Goal: Transaction & Acquisition: Purchase product/service

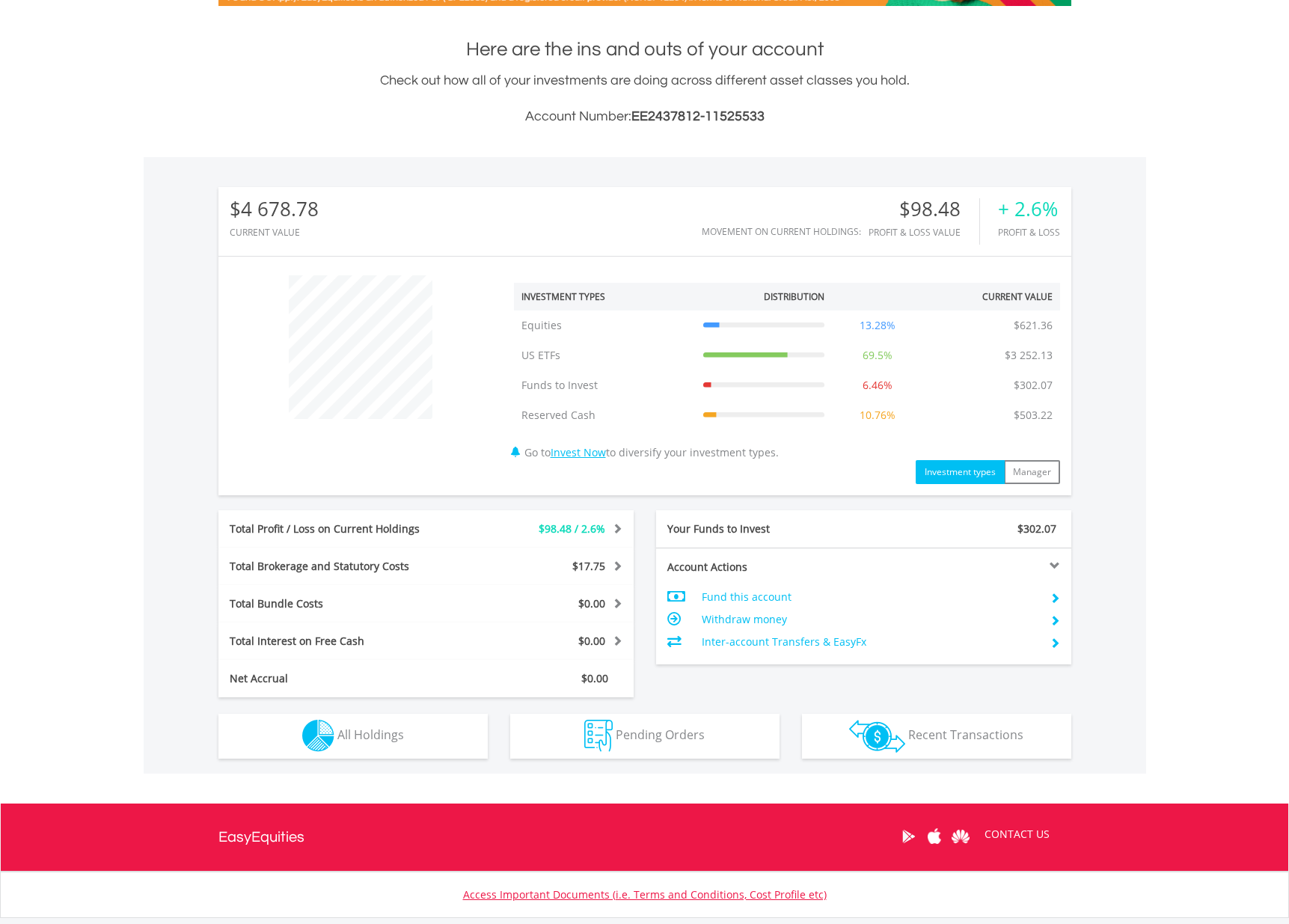
scroll to position [392, 0]
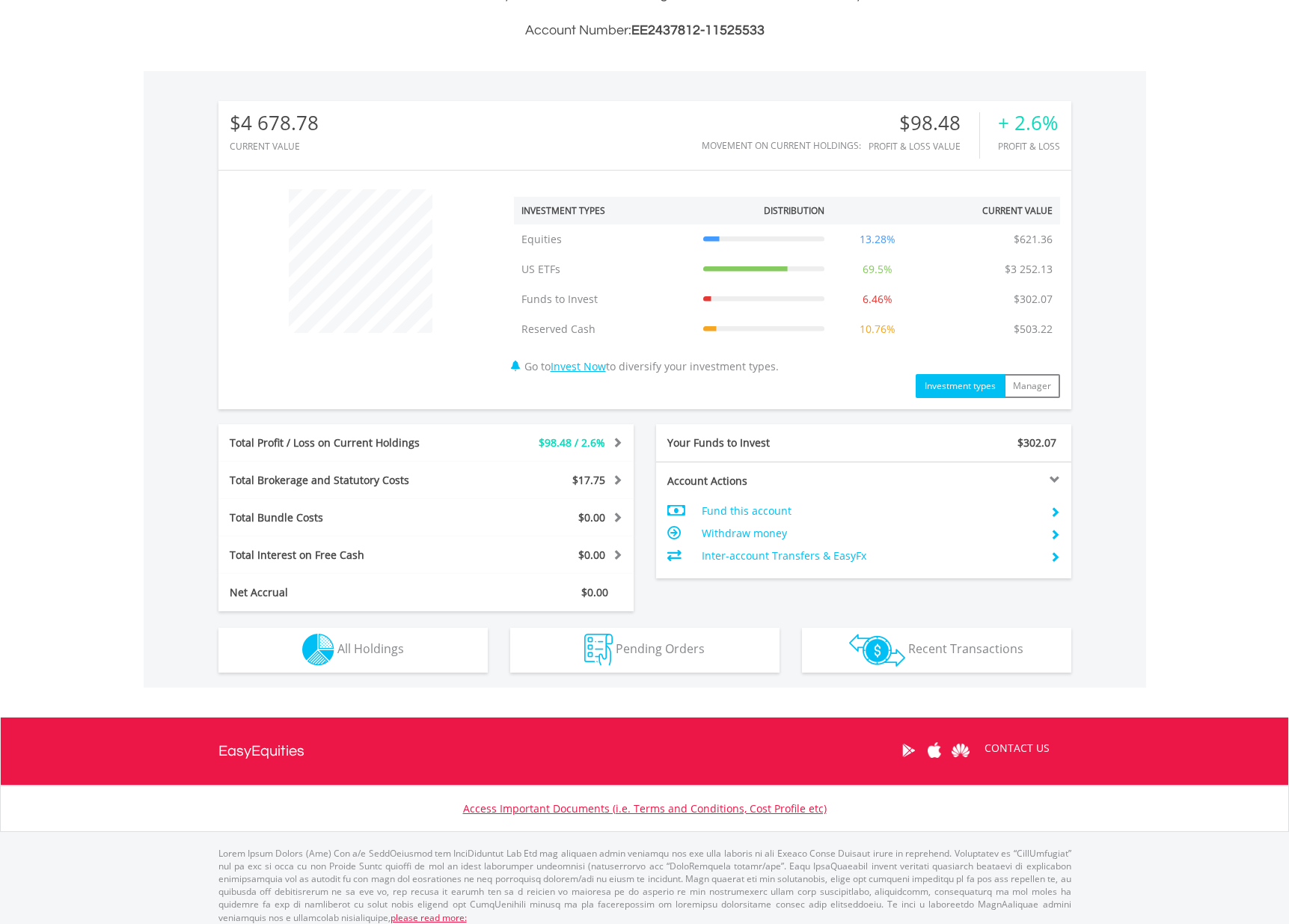
click at [403, 656] on button "Holdings All Holdings" at bounding box center [353, 650] width 269 height 45
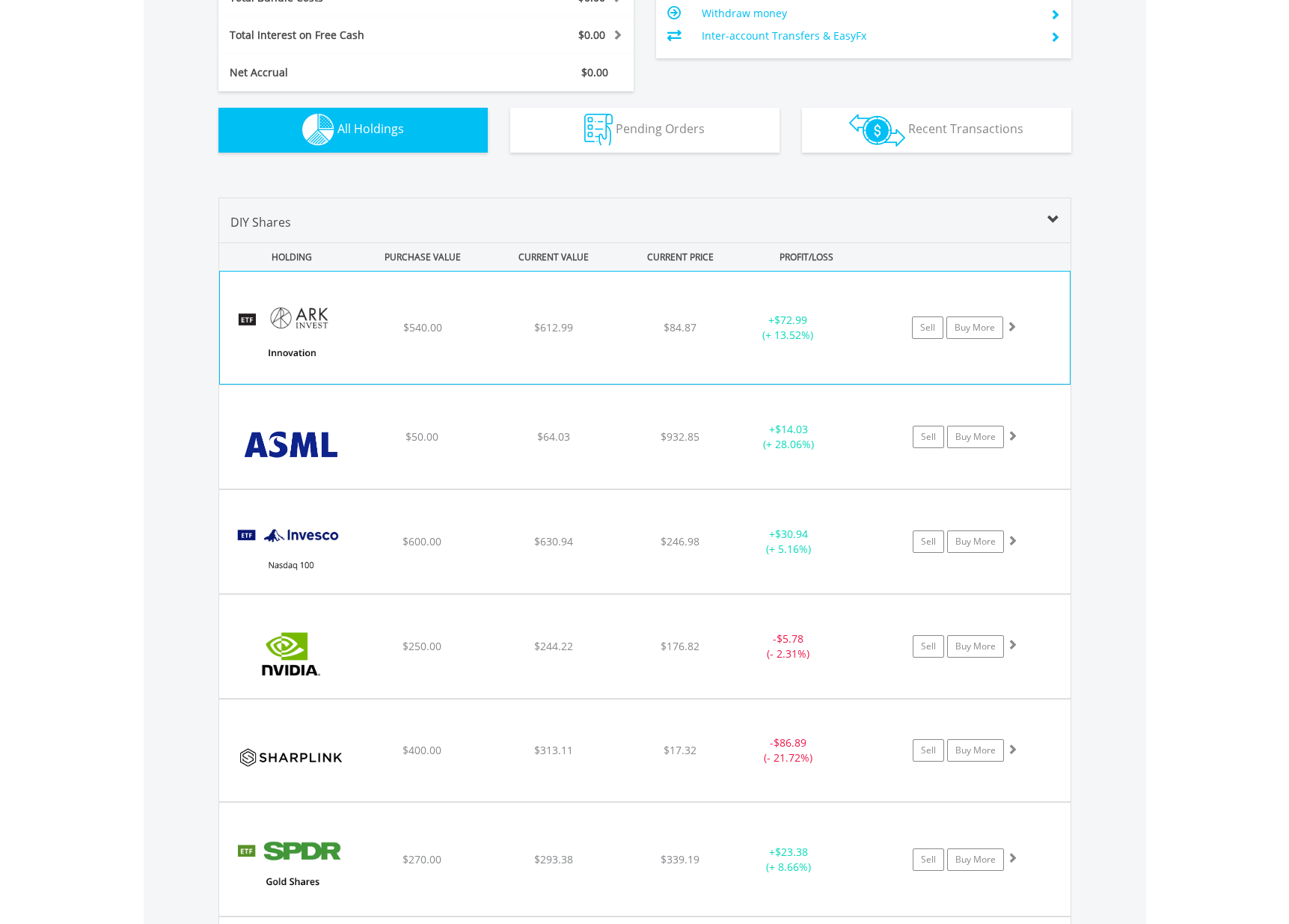
scroll to position [836, 0]
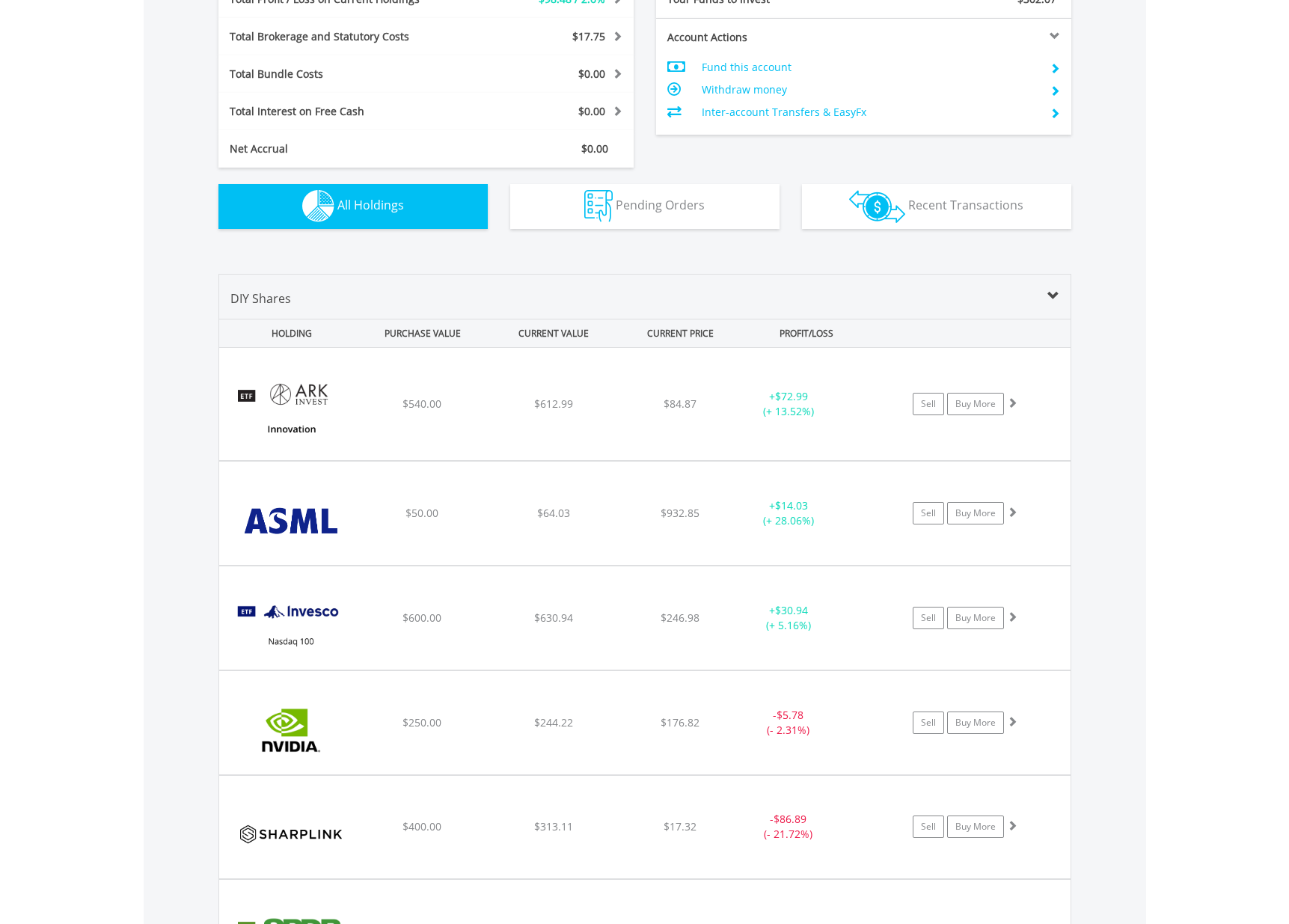
click at [667, 207] on span "Pending Orders" at bounding box center [659, 205] width 89 height 17
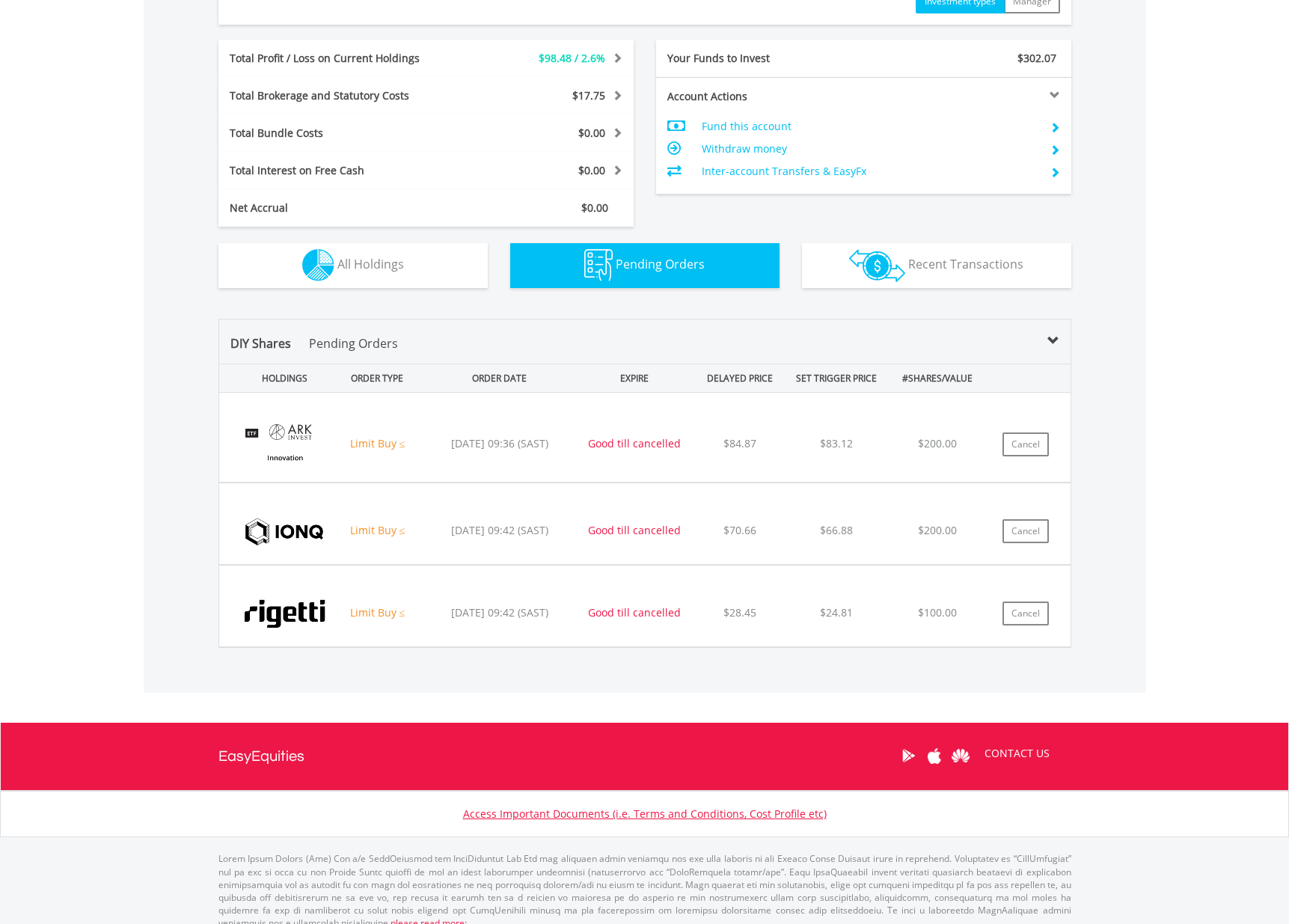
scroll to position [791, 0]
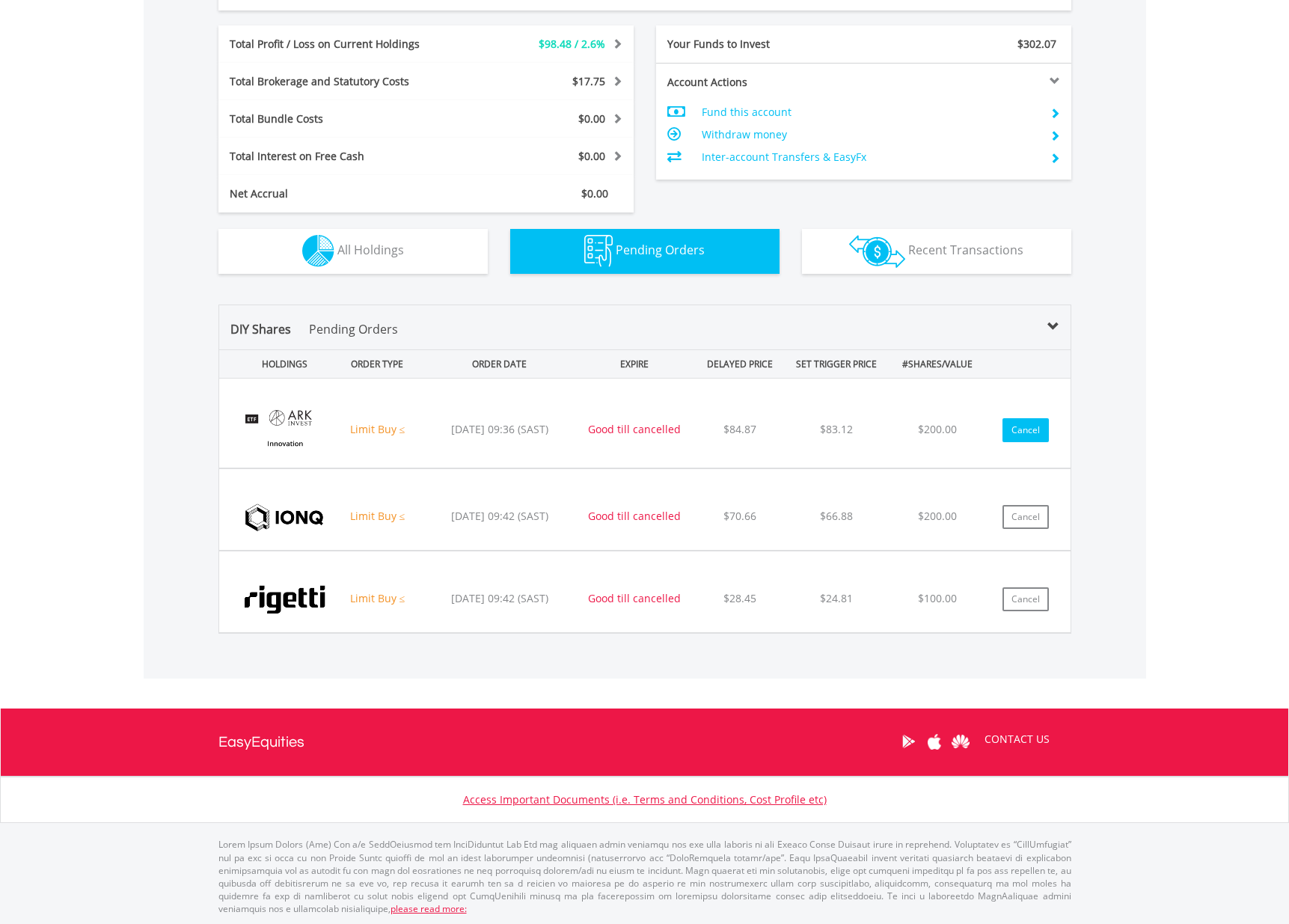
click at [1022, 430] on button "Cancel" at bounding box center [1025, 429] width 46 height 24
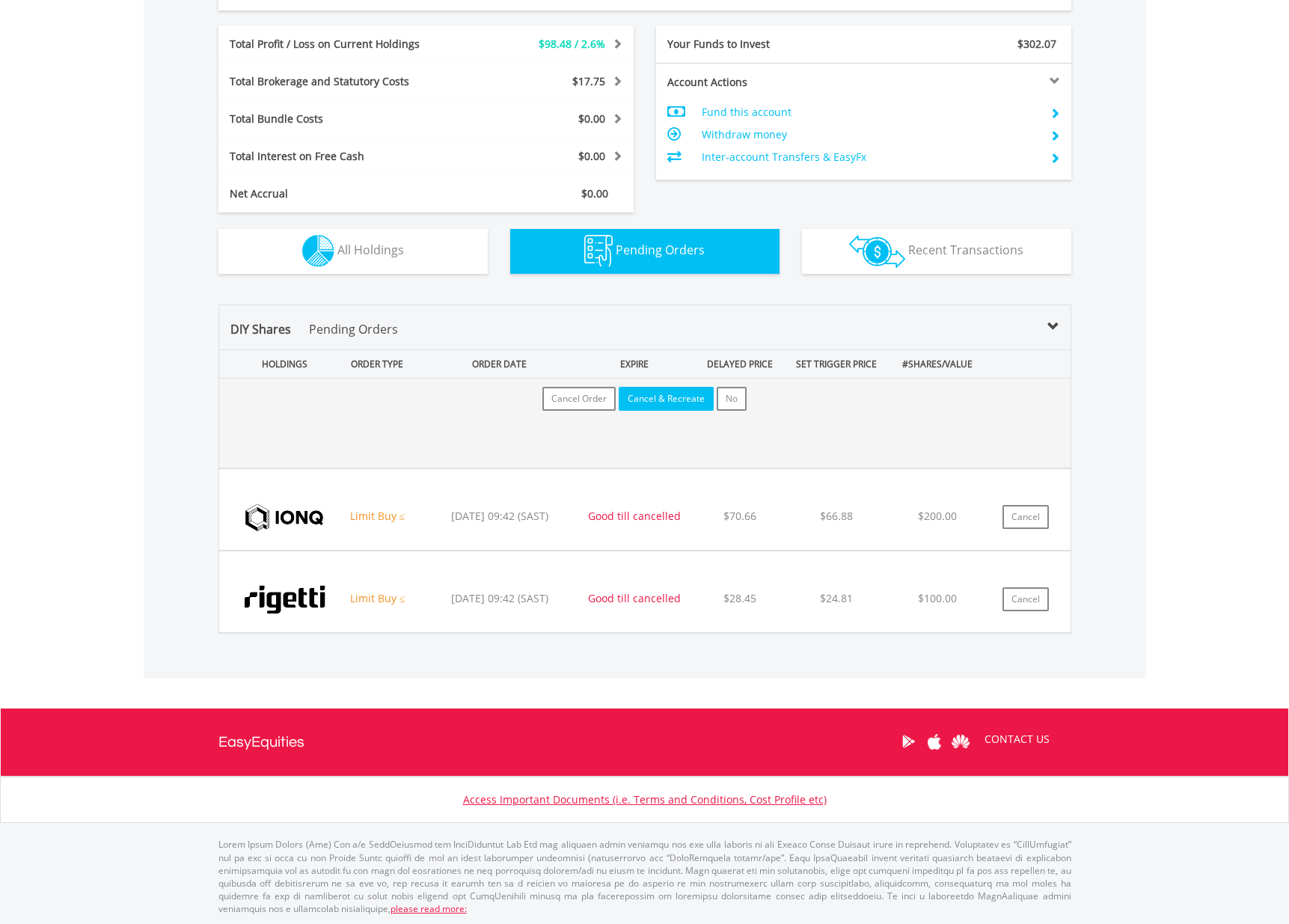
click at [661, 397] on button "Cancel & Recreate" at bounding box center [665, 398] width 95 height 24
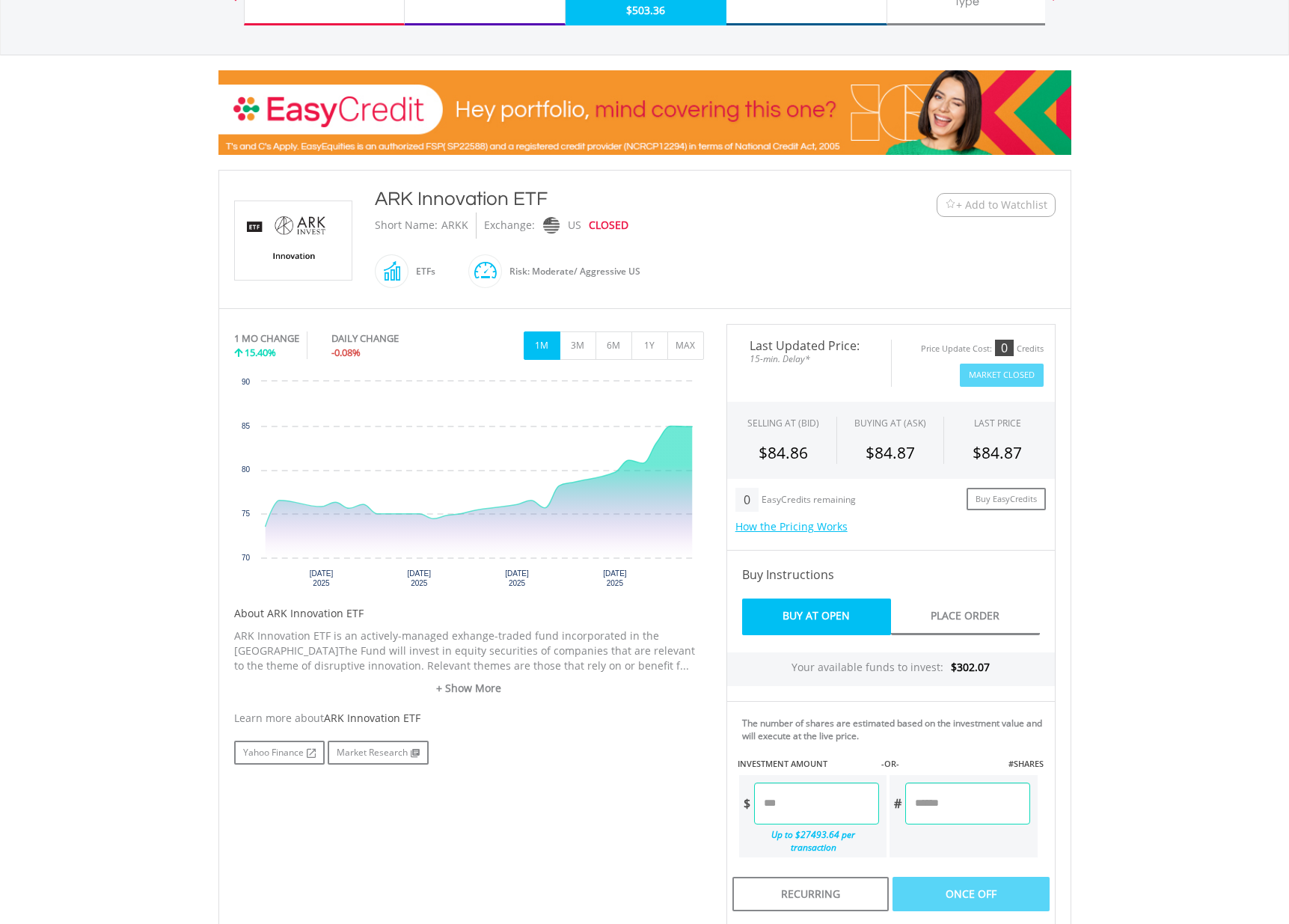
scroll to position [387, 0]
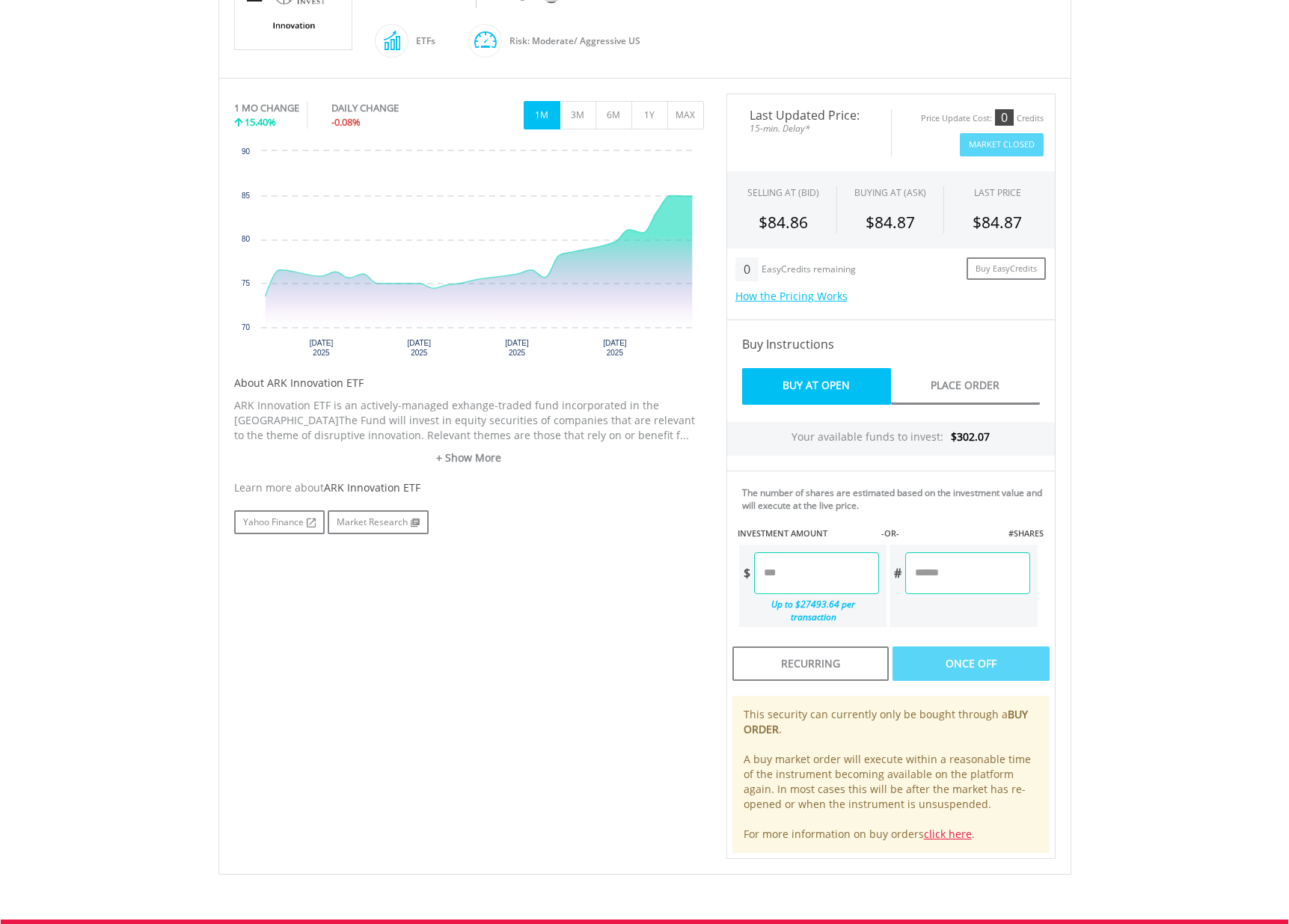
click at [820, 575] on input "number" at bounding box center [816, 573] width 125 height 42
type input "******"
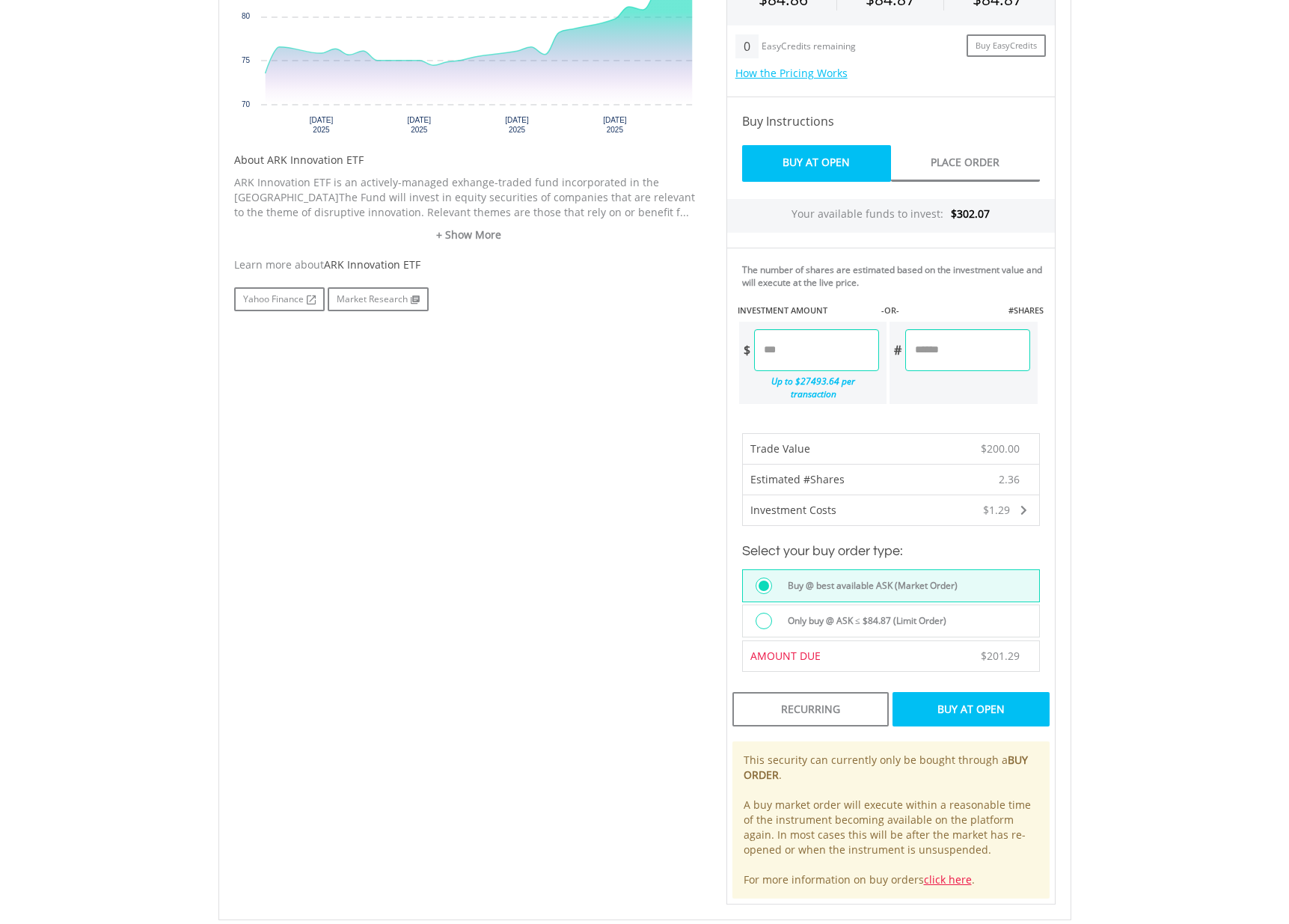
scroll to position [664, 0]
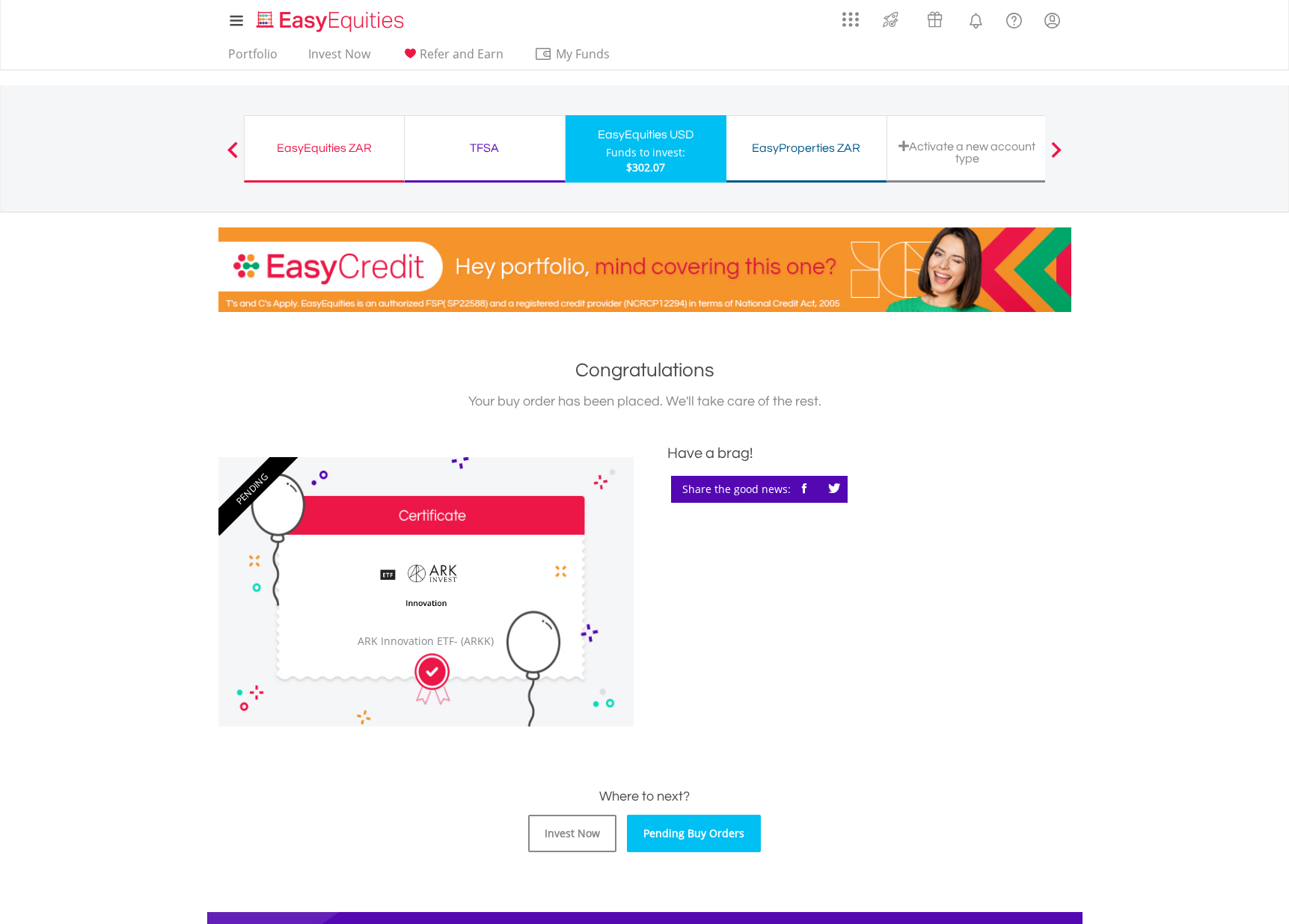
click at [712, 836] on link "Pending Buy Orders" at bounding box center [694, 833] width 134 height 37
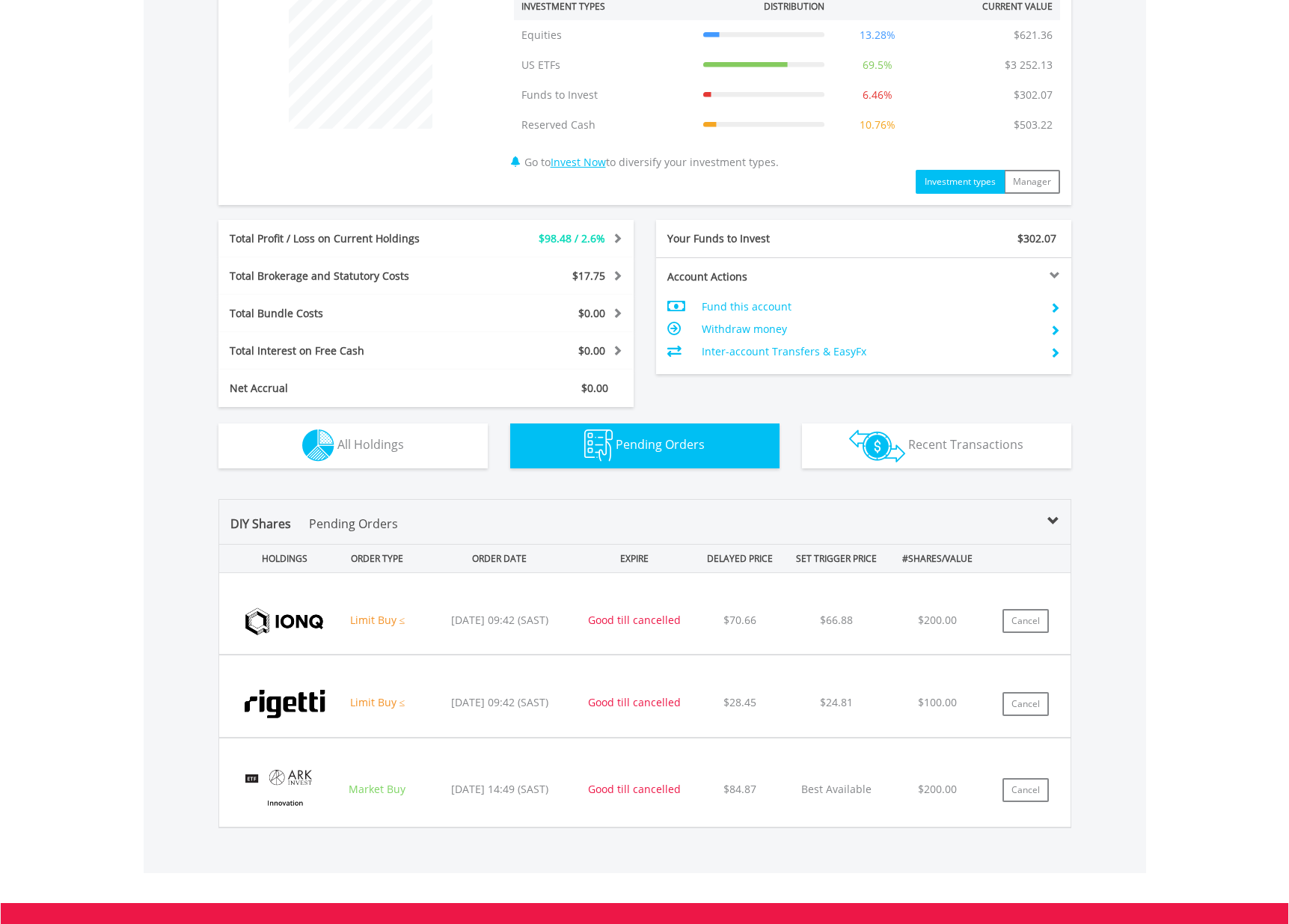
scroll to position [610, 0]
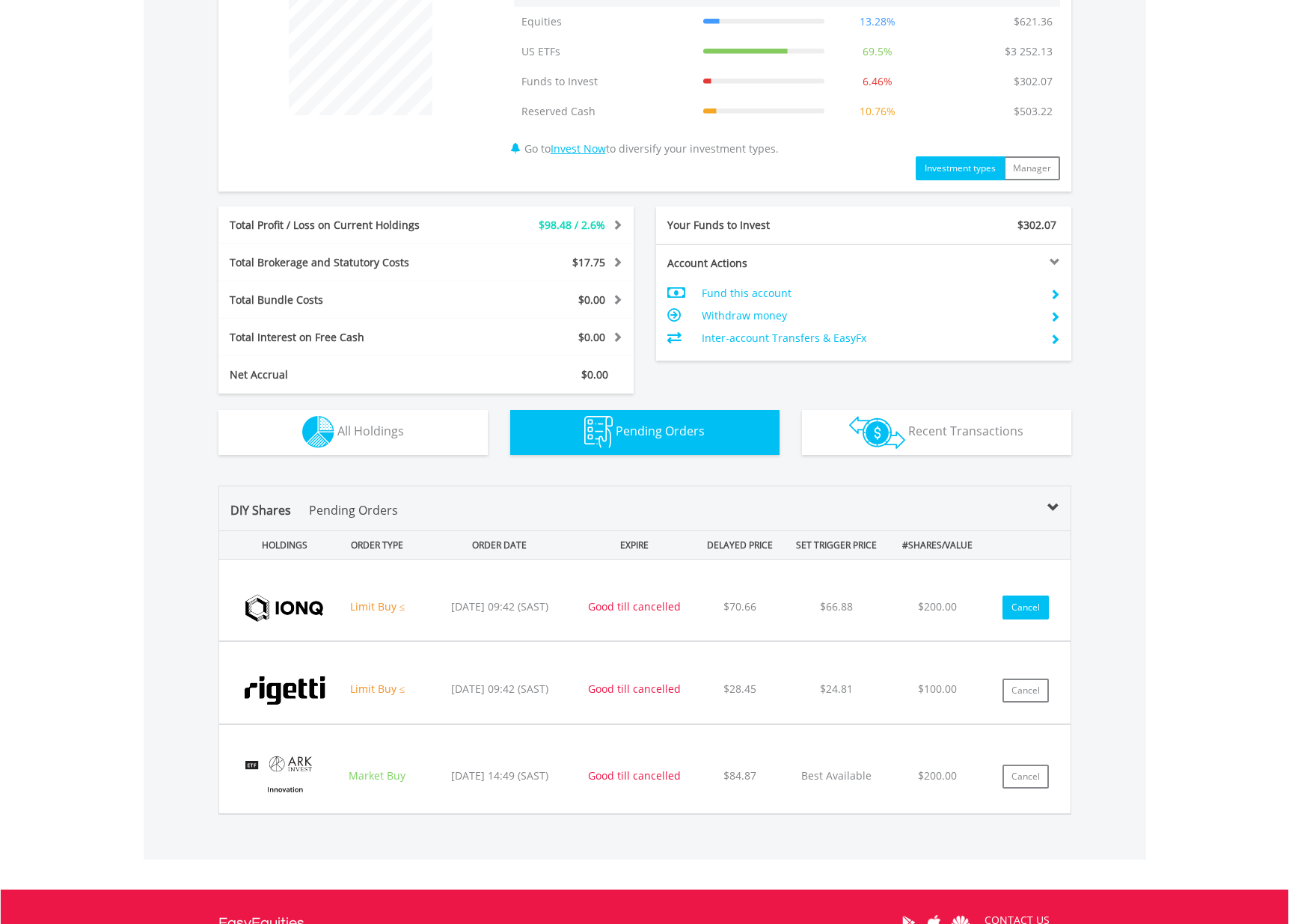
click at [1028, 605] on button "Cancel" at bounding box center [1025, 607] width 46 height 24
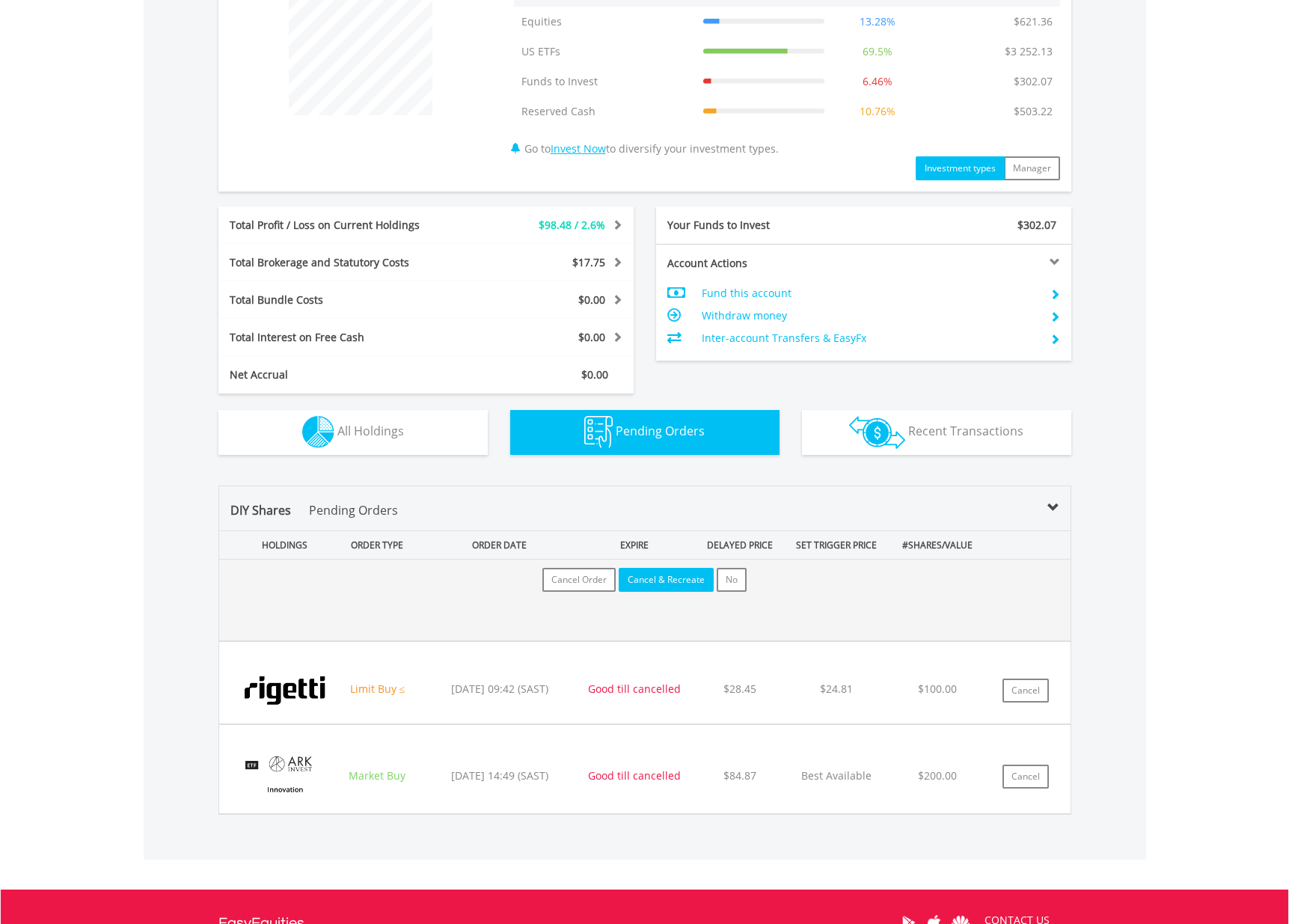
click at [678, 580] on button "Cancel & Recreate" at bounding box center [665, 579] width 95 height 24
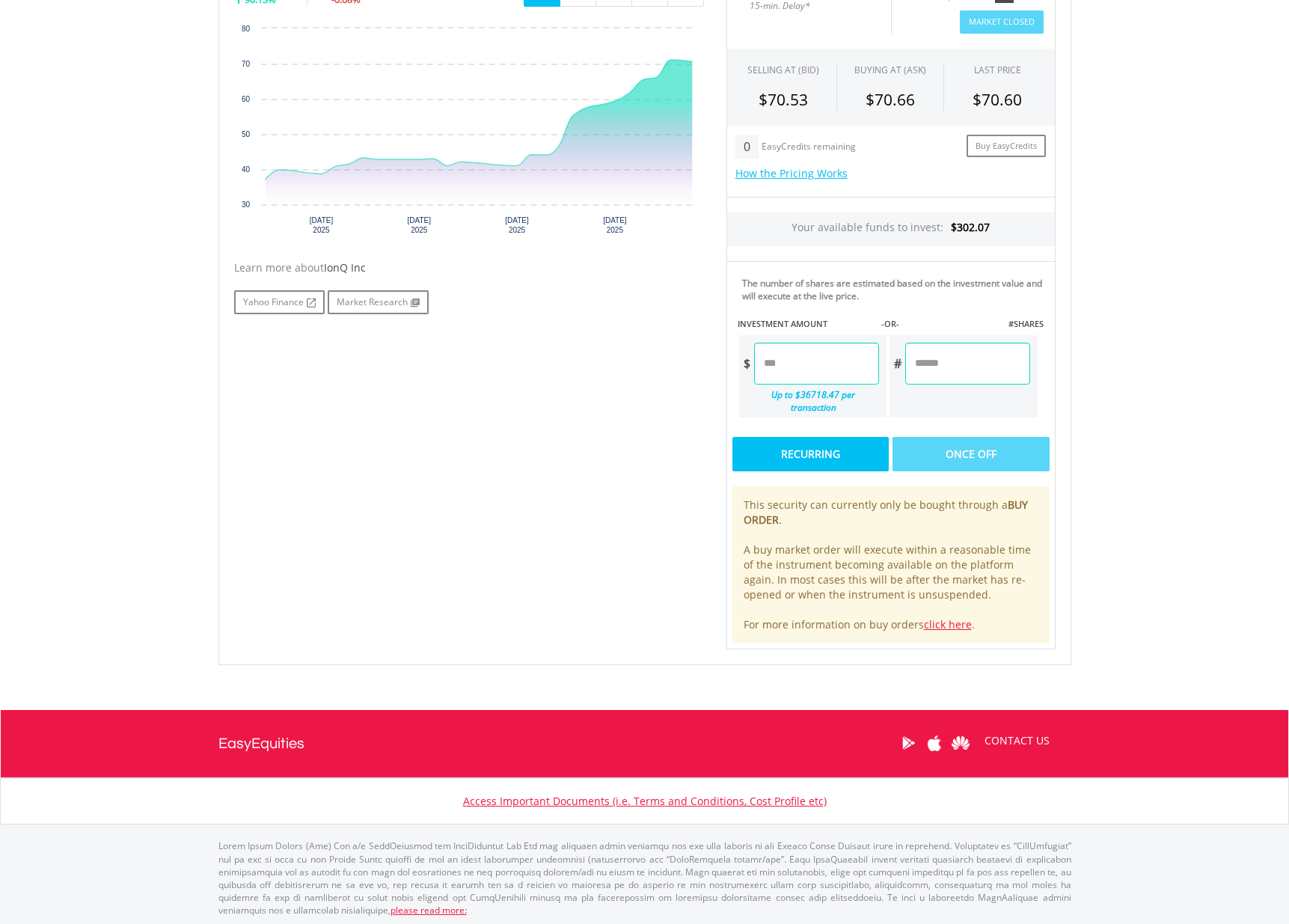
scroll to position [501, 0]
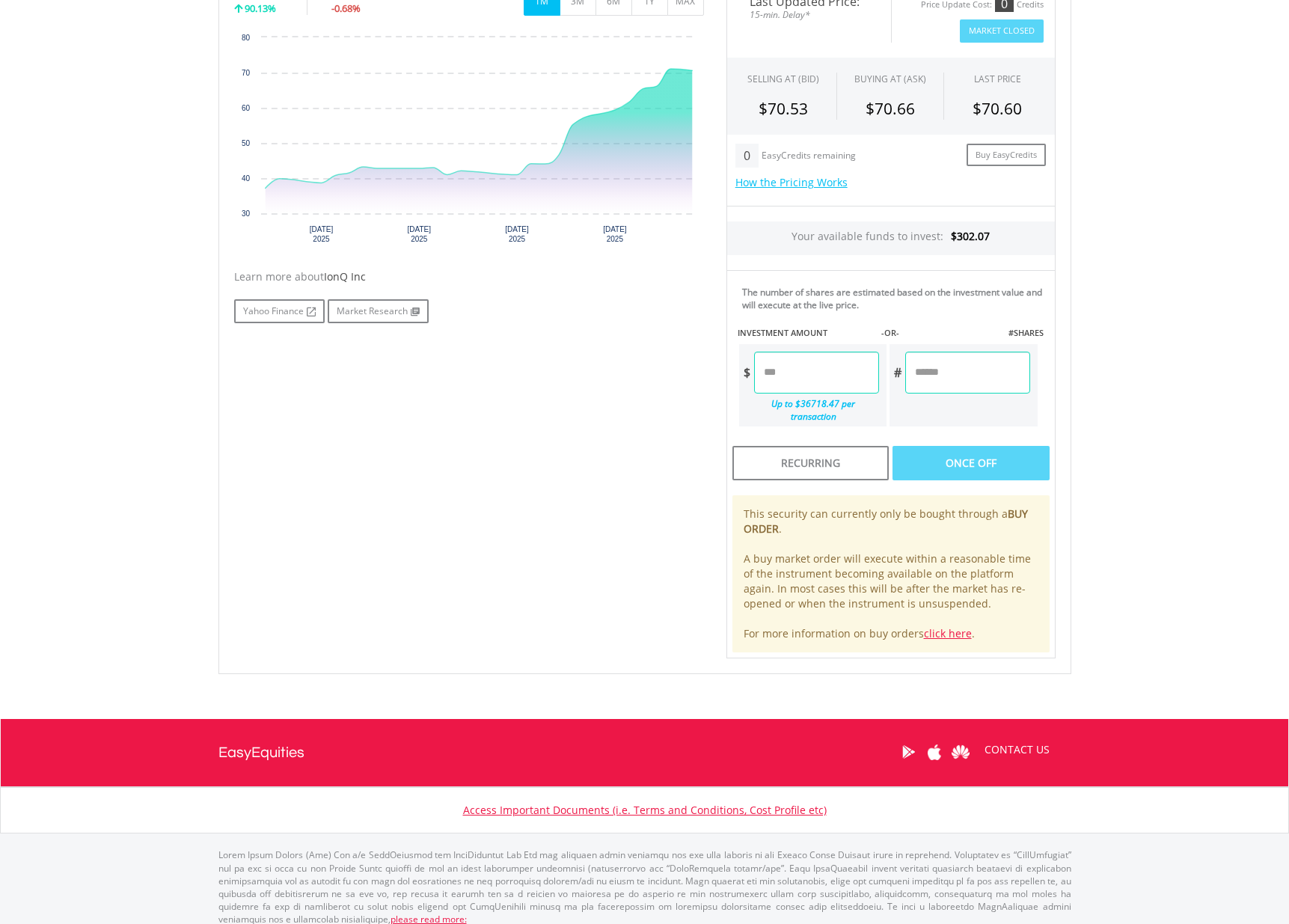
click at [812, 374] on input "number" at bounding box center [816, 372] width 125 height 42
type input "******"
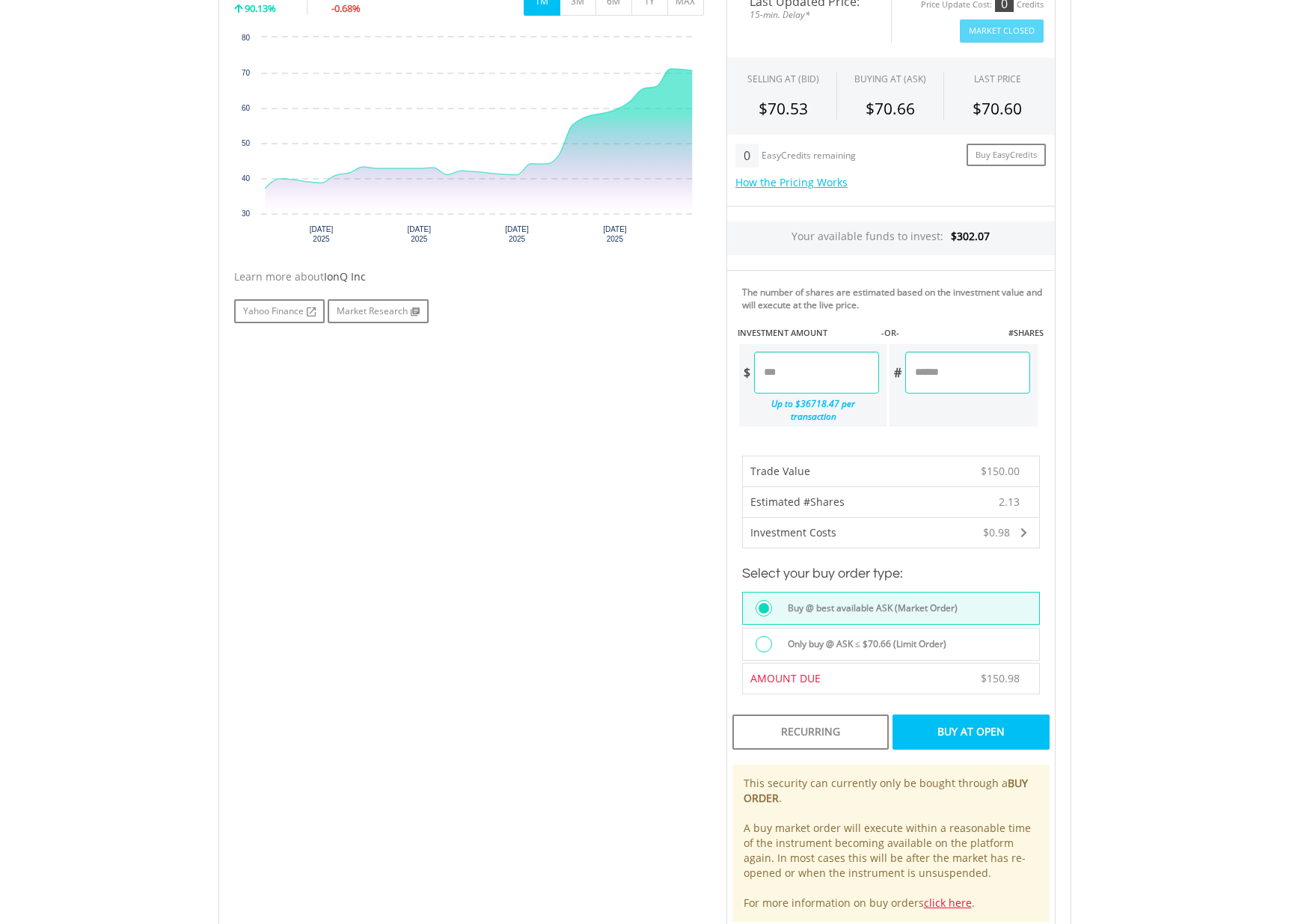
click at [976, 730] on div "Buy At Open" at bounding box center [970, 731] width 156 height 34
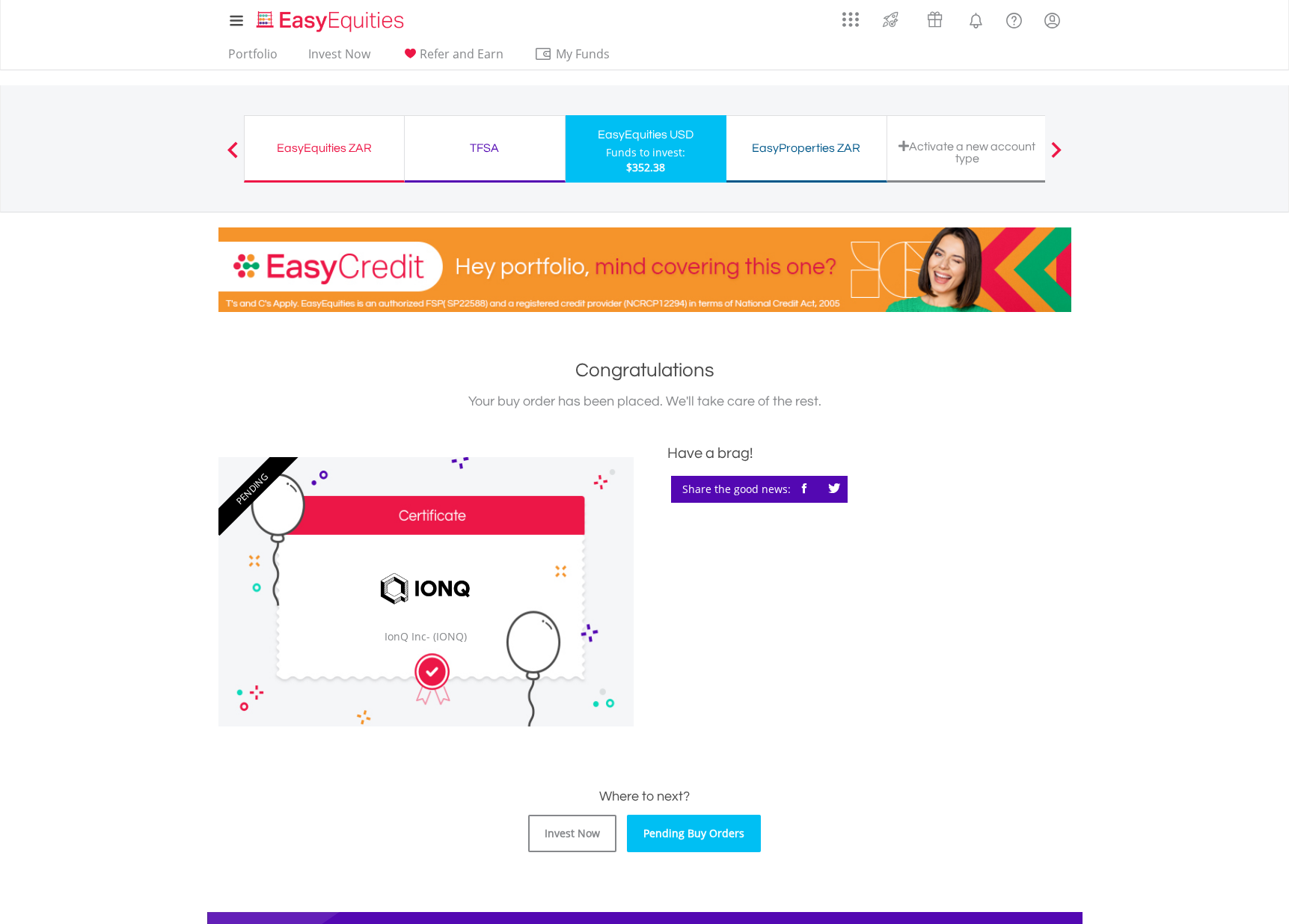
click at [696, 843] on link "Pending Buy Orders" at bounding box center [694, 833] width 134 height 37
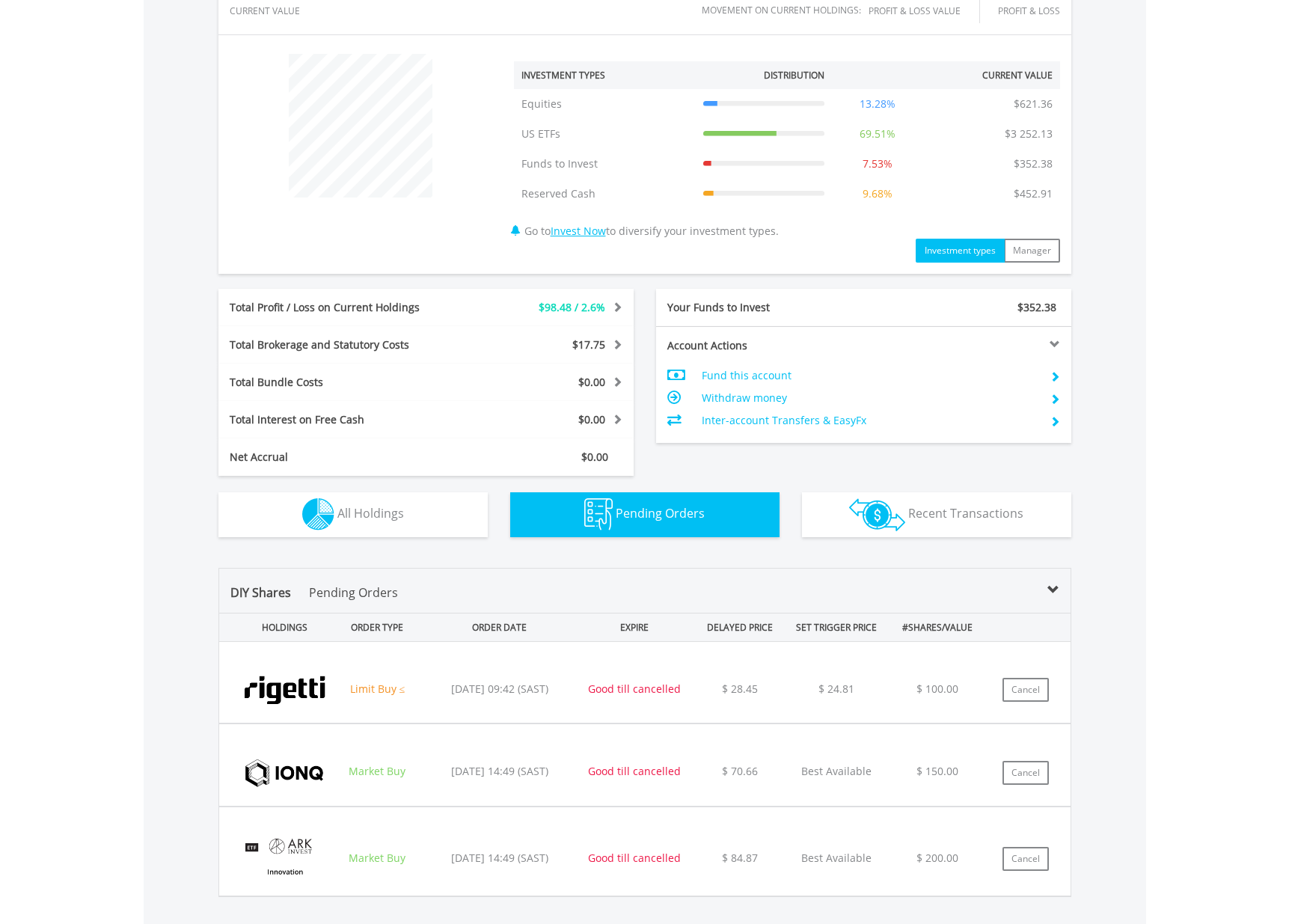
scroll to position [143, 284]
click at [1005, 684] on button "Cancel" at bounding box center [1025, 689] width 46 height 24
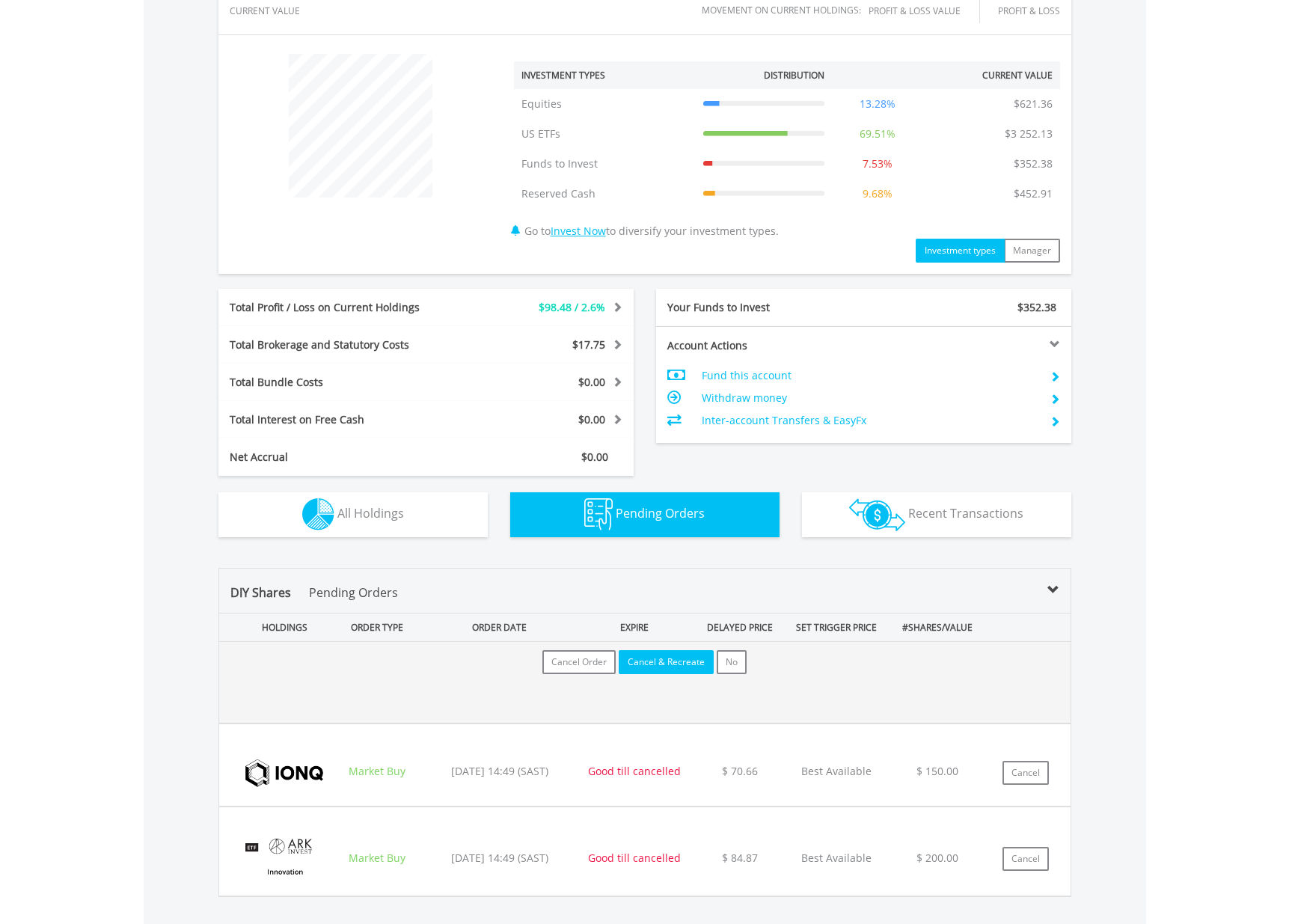
click at [675, 661] on button "Cancel & Recreate" at bounding box center [665, 662] width 95 height 24
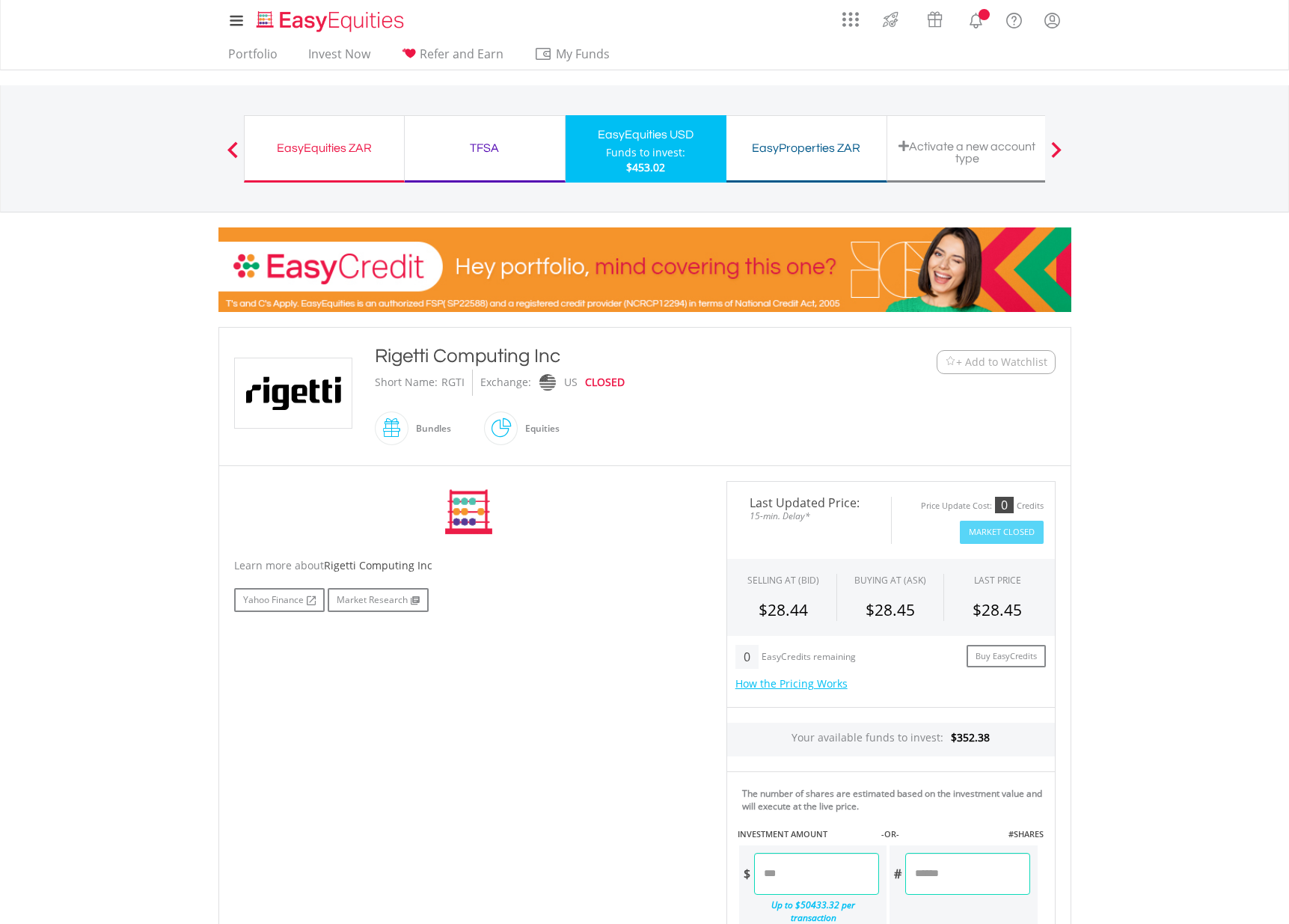
scroll to position [37, 0]
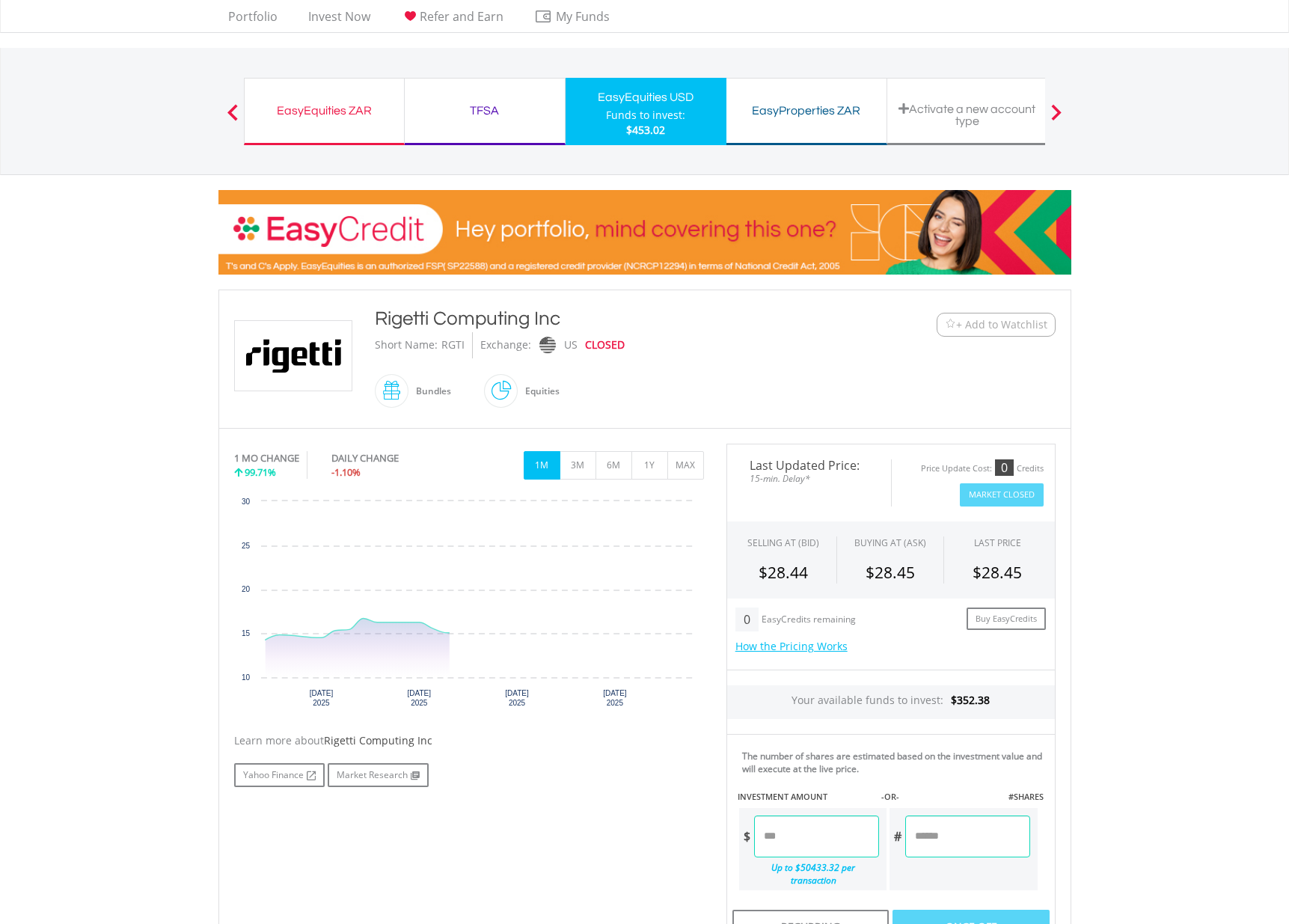
click at [798, 836] on input "number" at bounding box center [816, 836] width 125 height 42
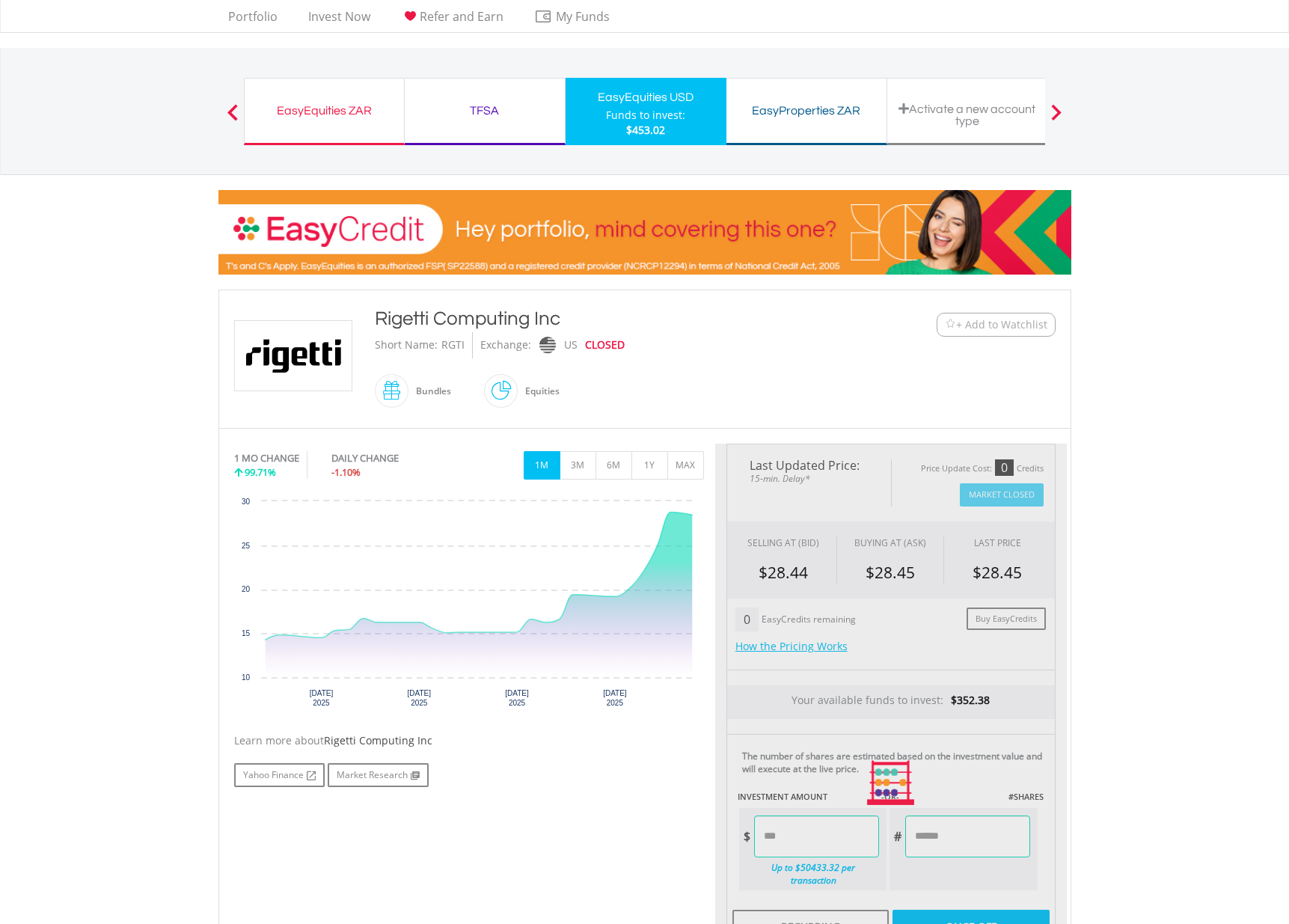
type input "******"
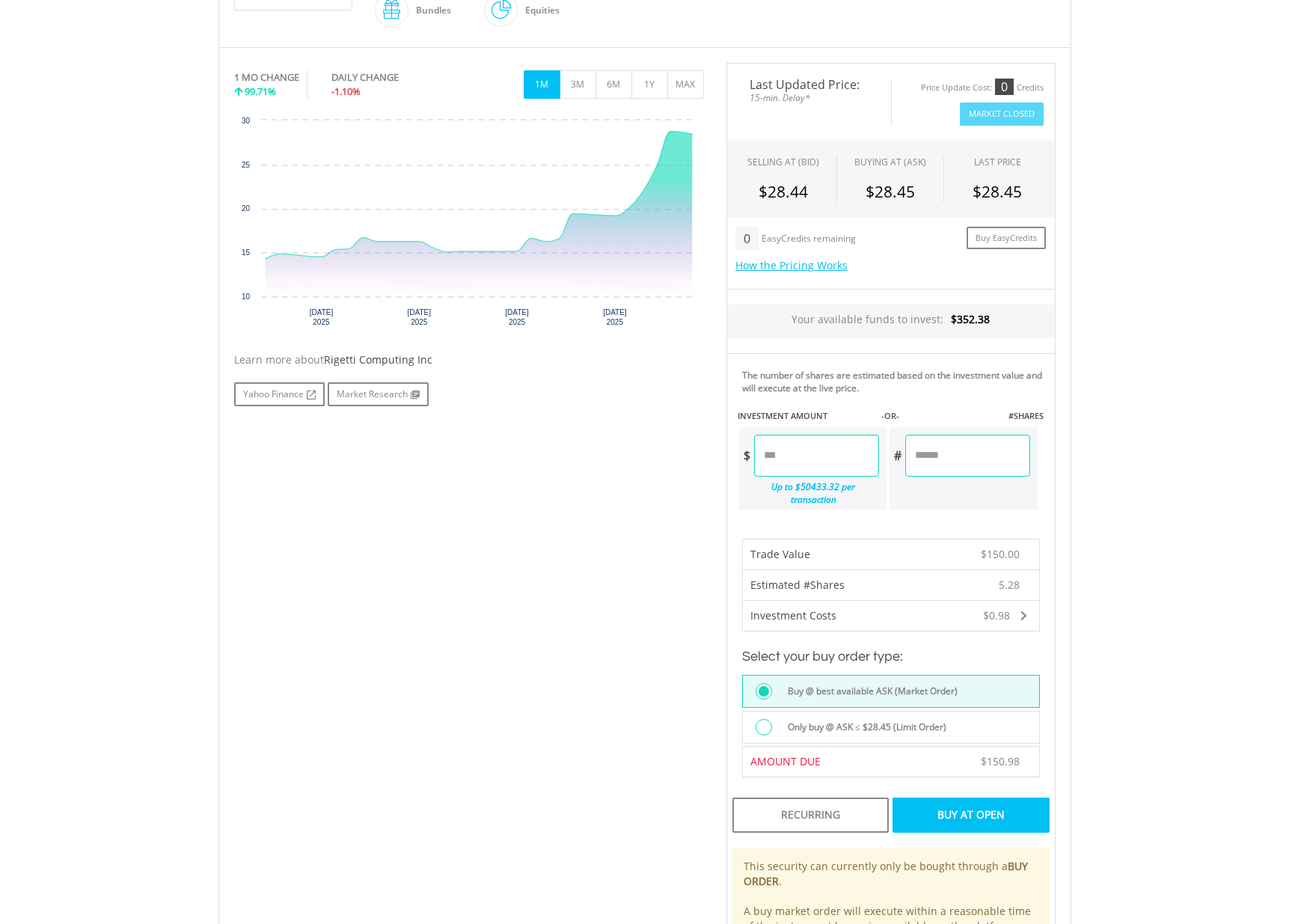
scroll to position [495, 0]
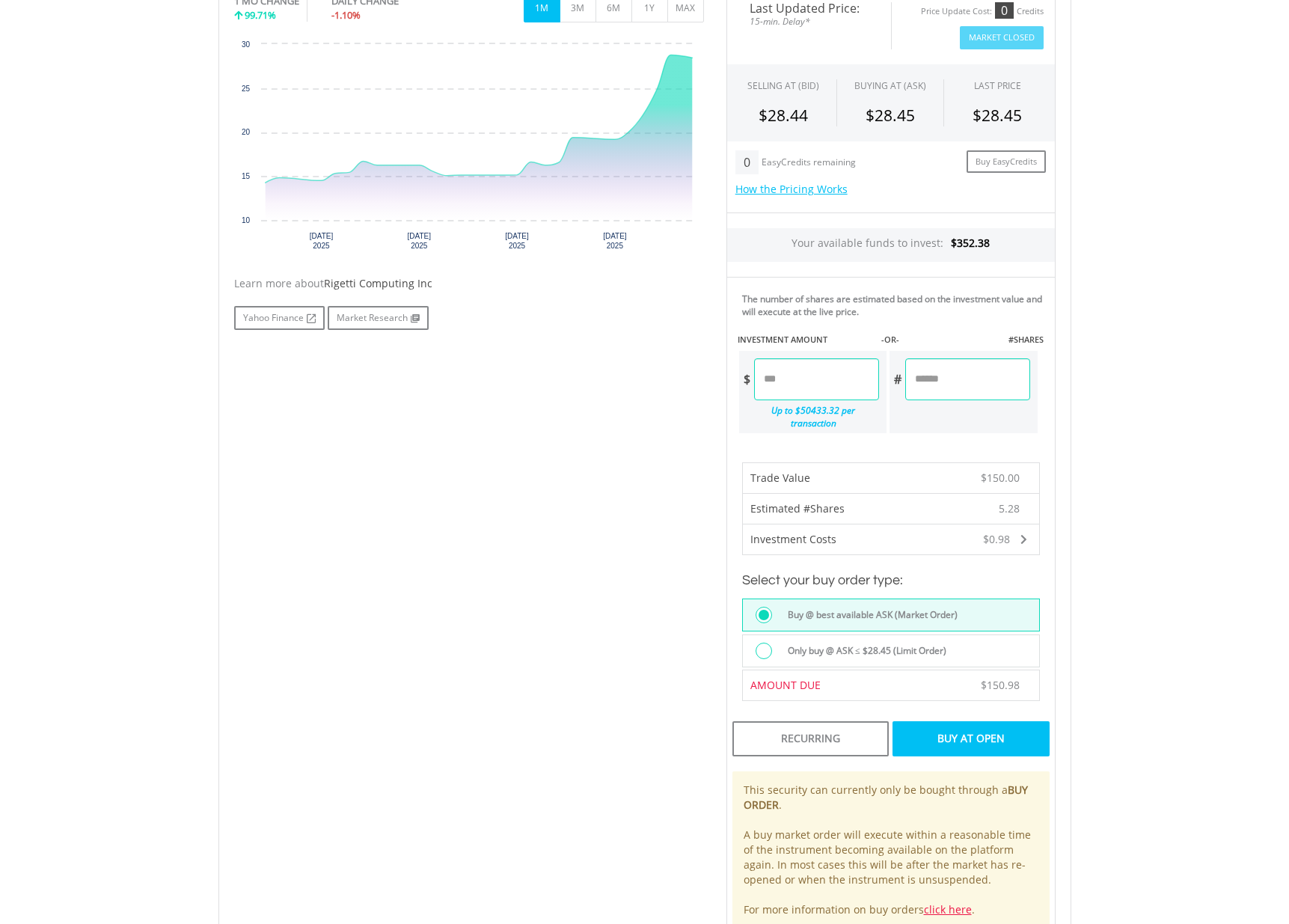
click at [948, 736] on div "Buy At Open" at bounding box center [970, 738] width 156 height 34
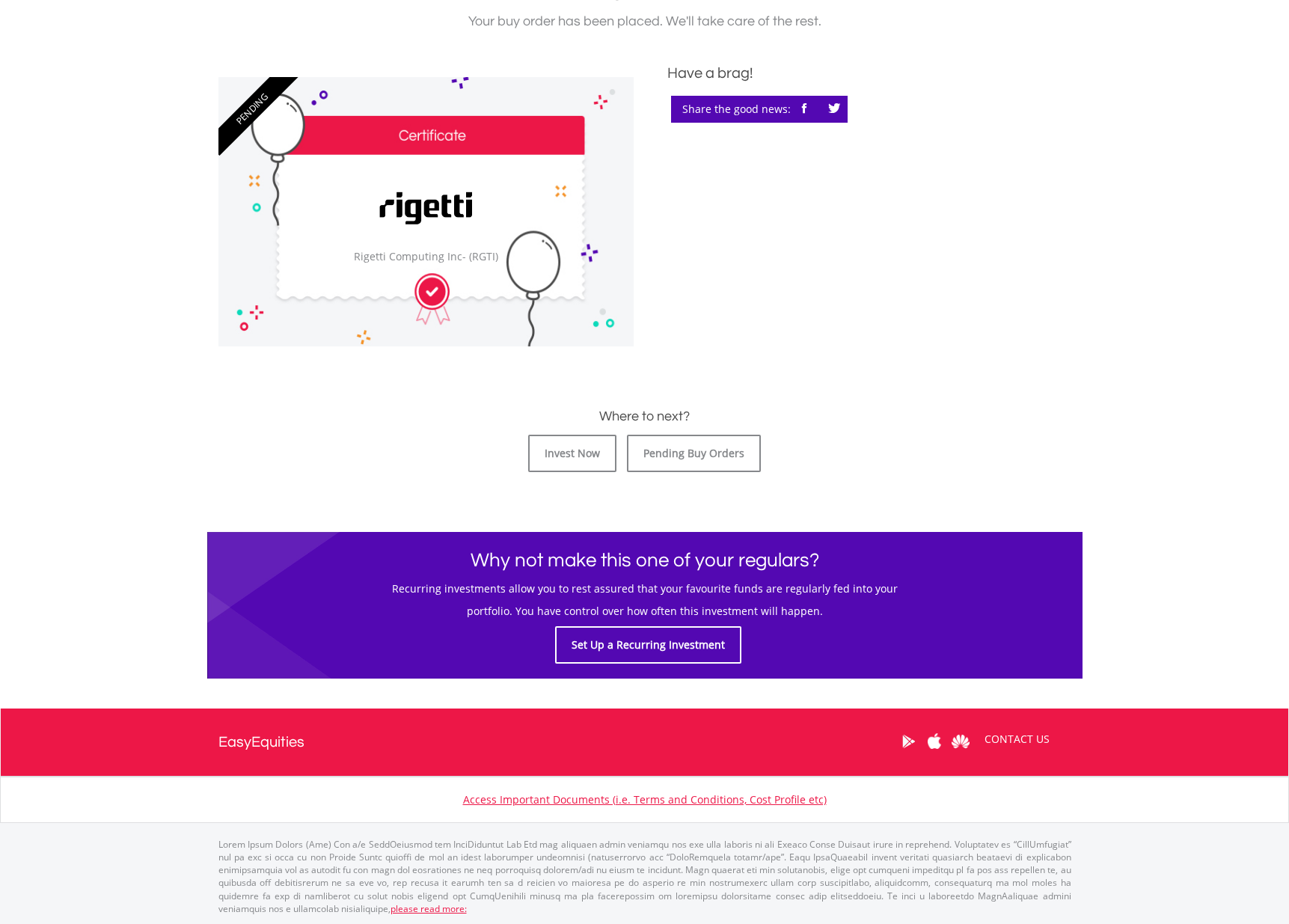
scroll to position [303, 0]
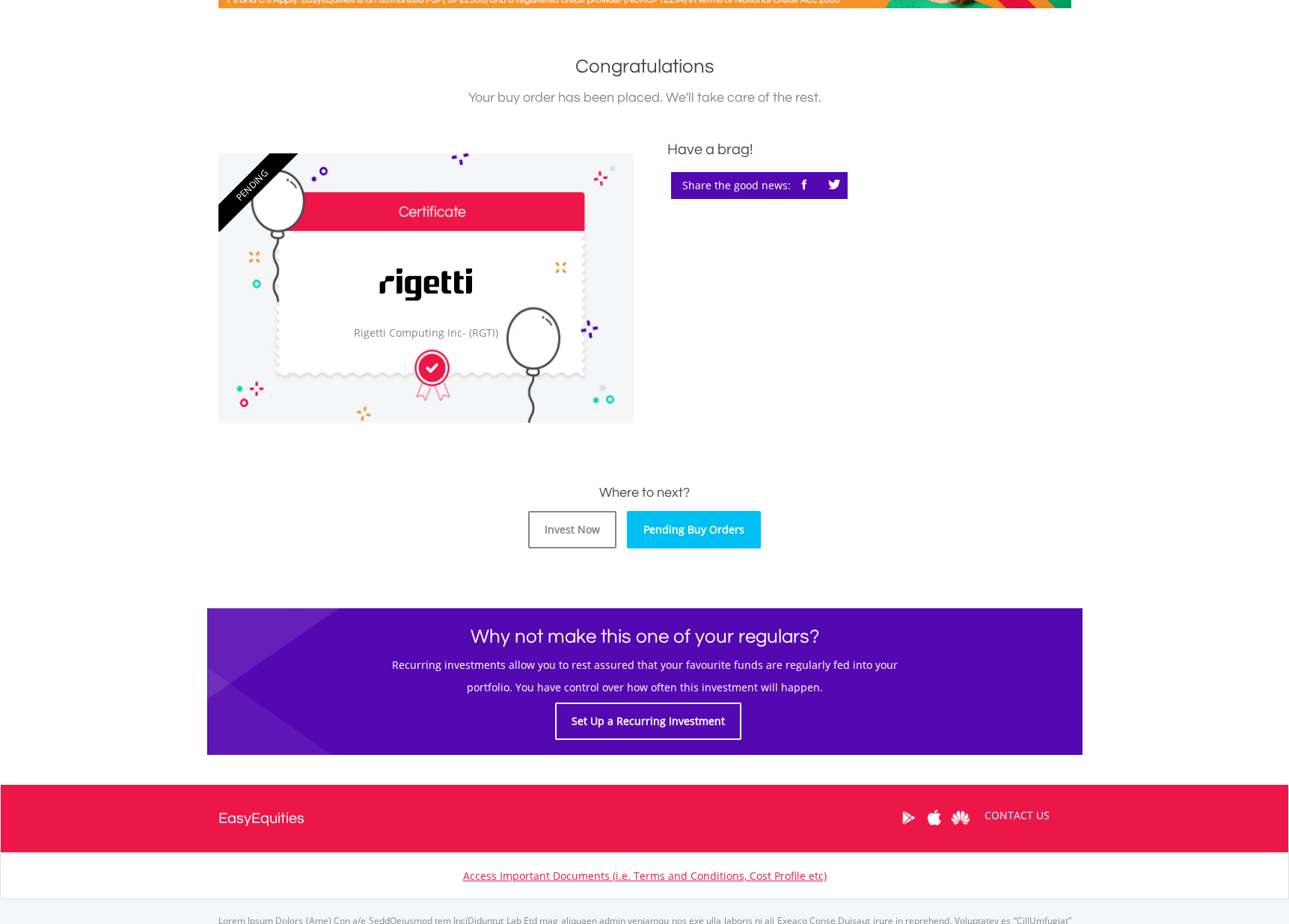
click at [707, 535] on link "Pending Buy Orders" at bounding box center [694, 529] width 134 height 37
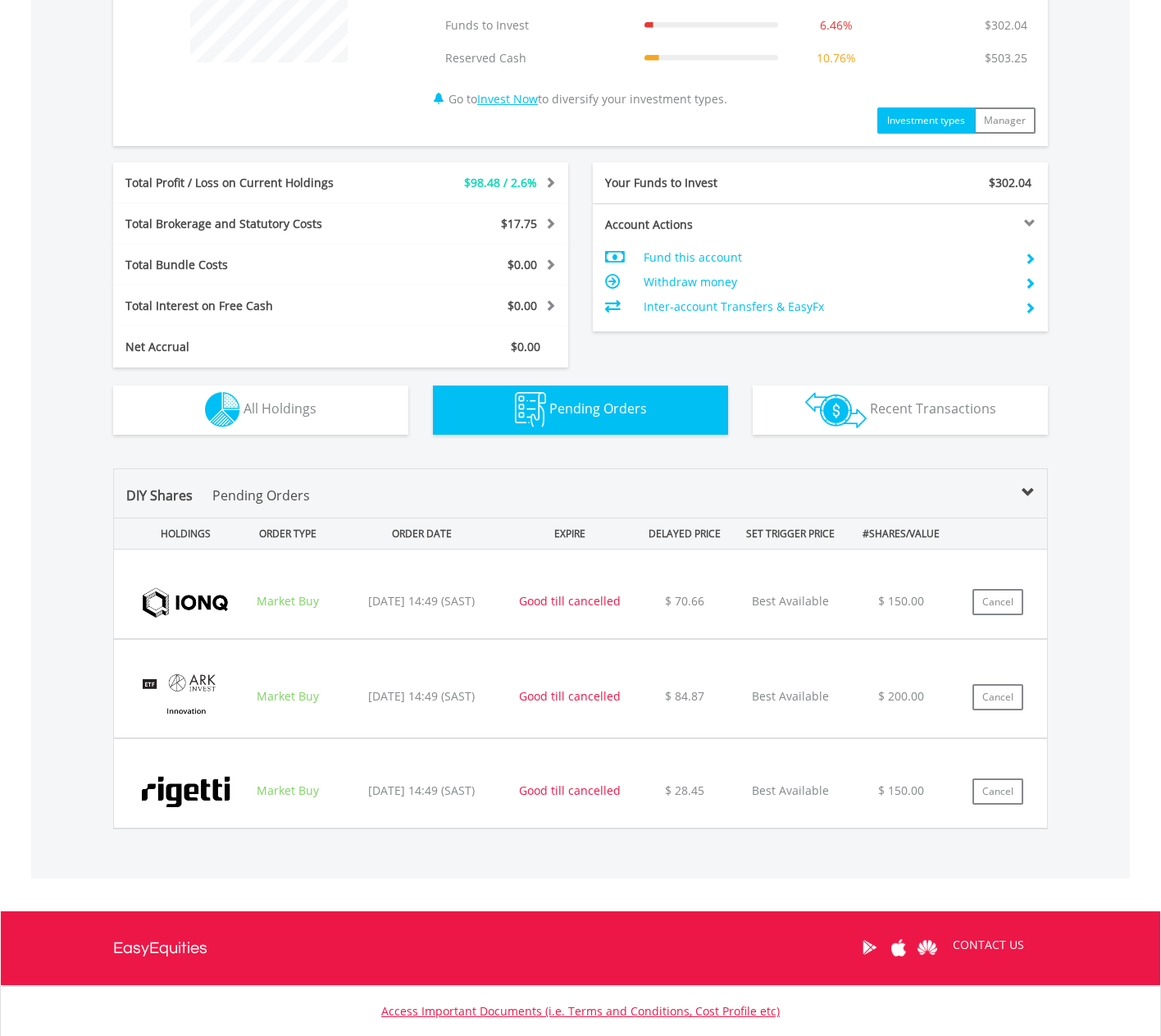
scroll to position [722, 0]
